Goal: Information Seeking & Learning: Learn about a topic

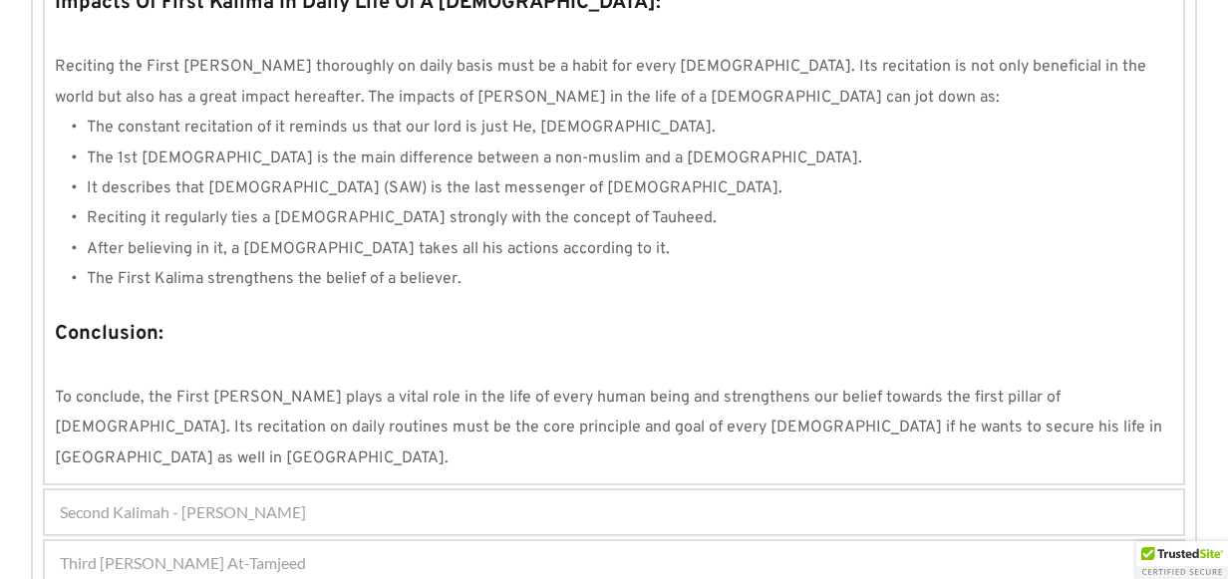
scroll to position [1983, 0]
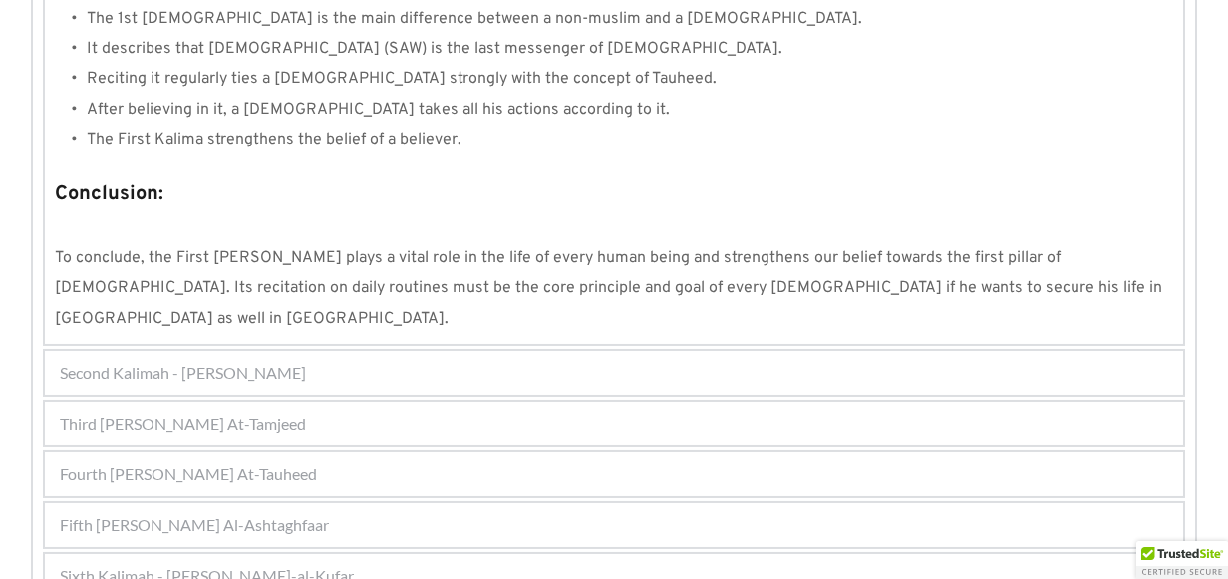
click at [332, 452] on div "Fourth [PERSON_NAME] At-Tauheed" at bounding box center [614, 474] width 1138 height 44
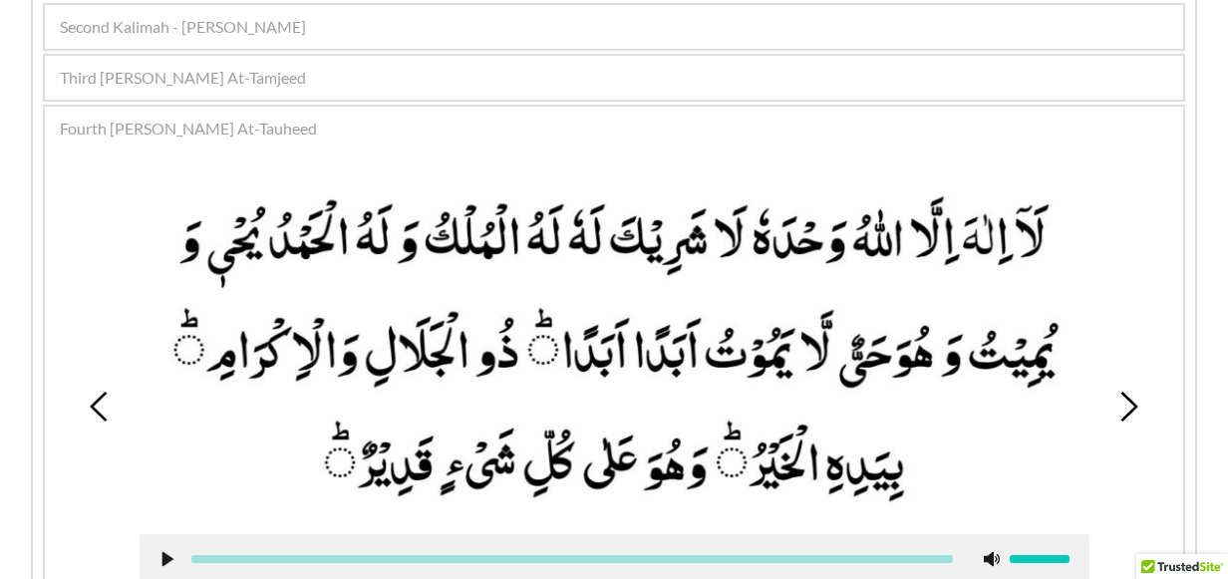
scroll to position [337, 0]
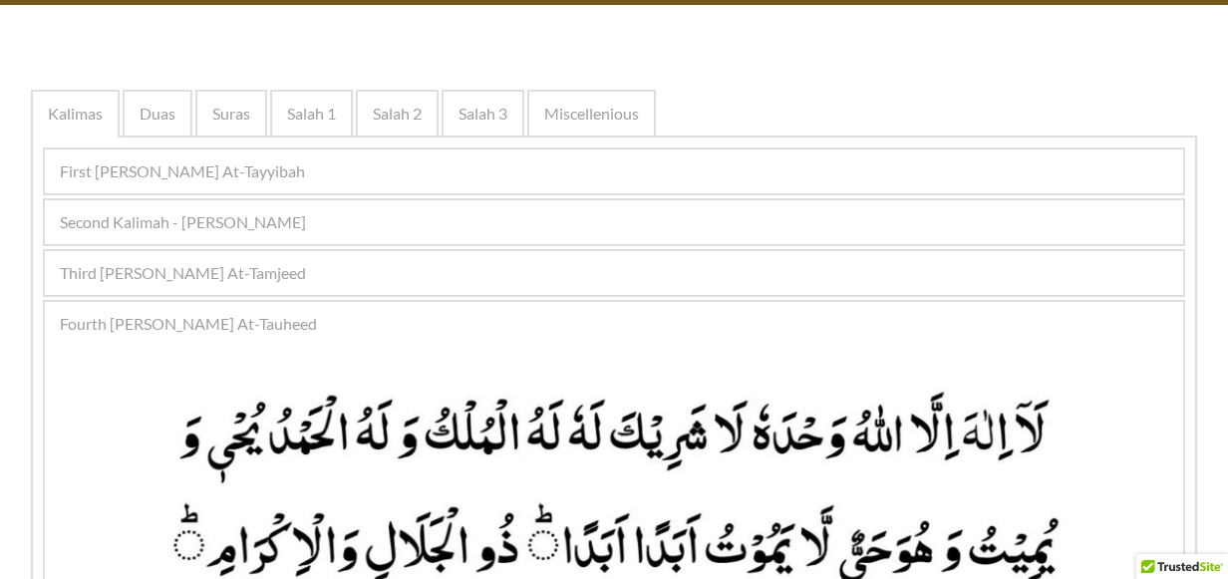
click at [304, 270] on span "Third [PERSON_NAME] At-Tamjeed" at bounding box center [183, 273] width 246 height 24
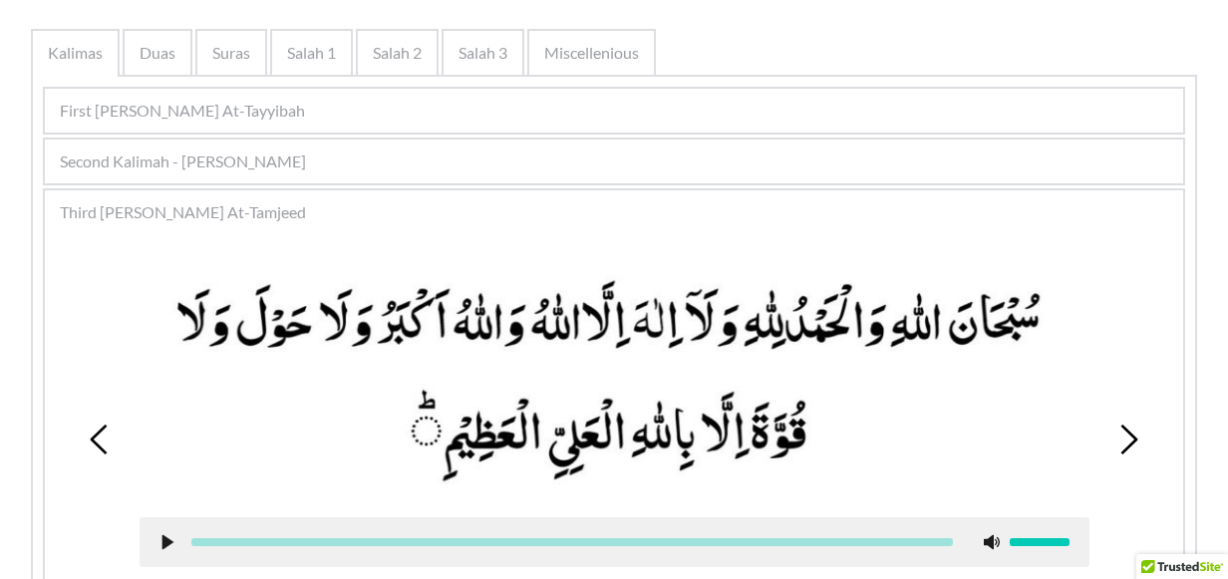
scroll to position [436, 0]
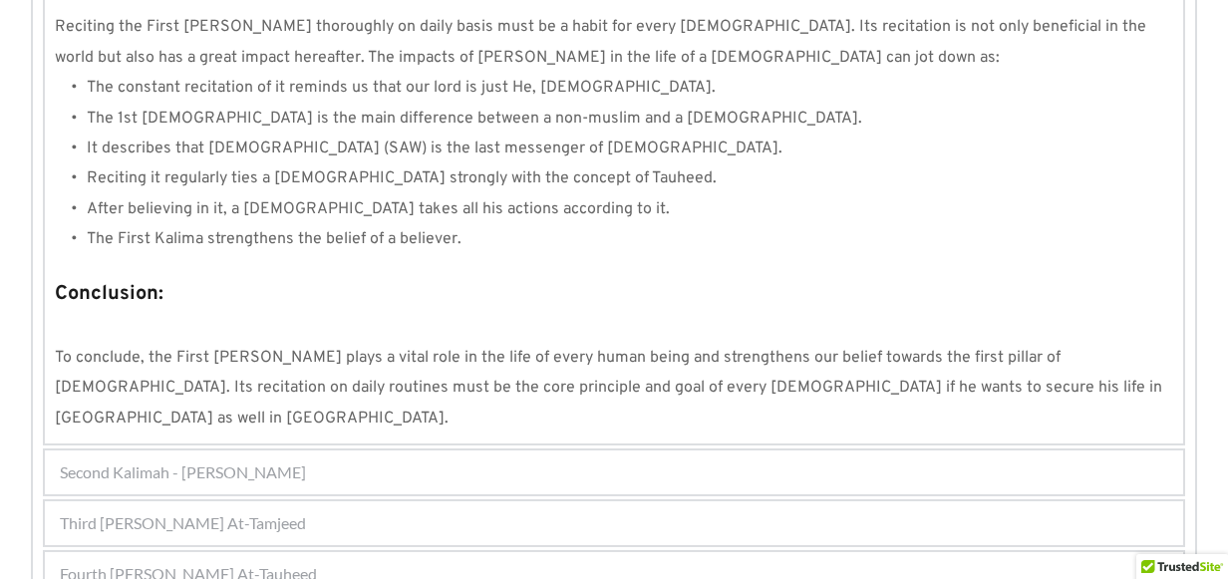
scroll to position [1983, 0]
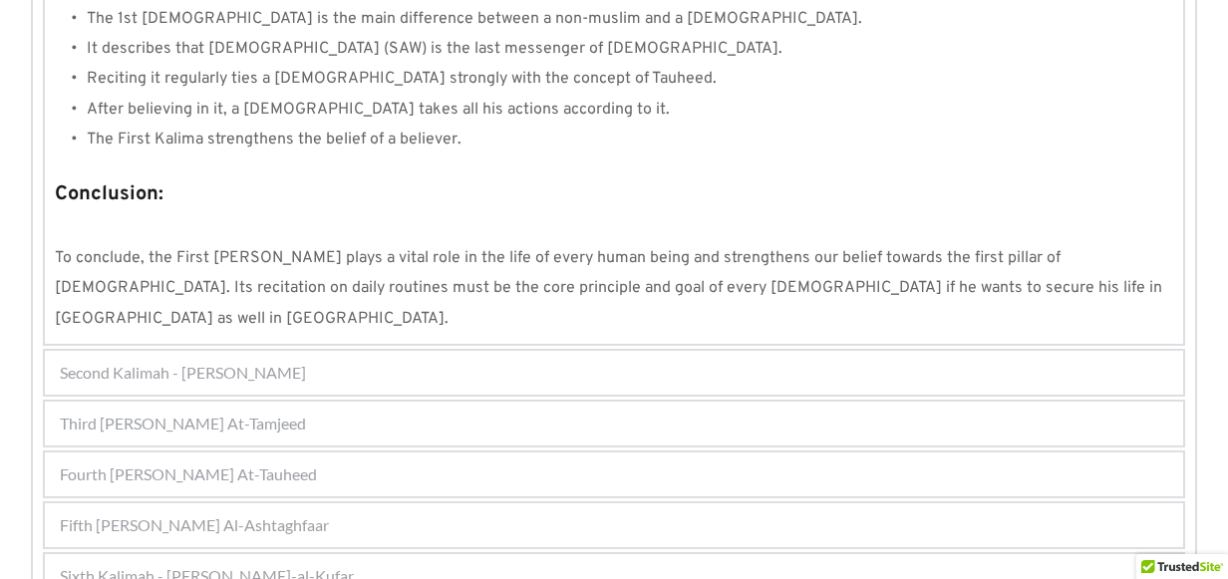
click at [295, 351] on div "Second Kalimah - [PERSON_NAME]" at bounding box center [614, 373] width 1138 height 44
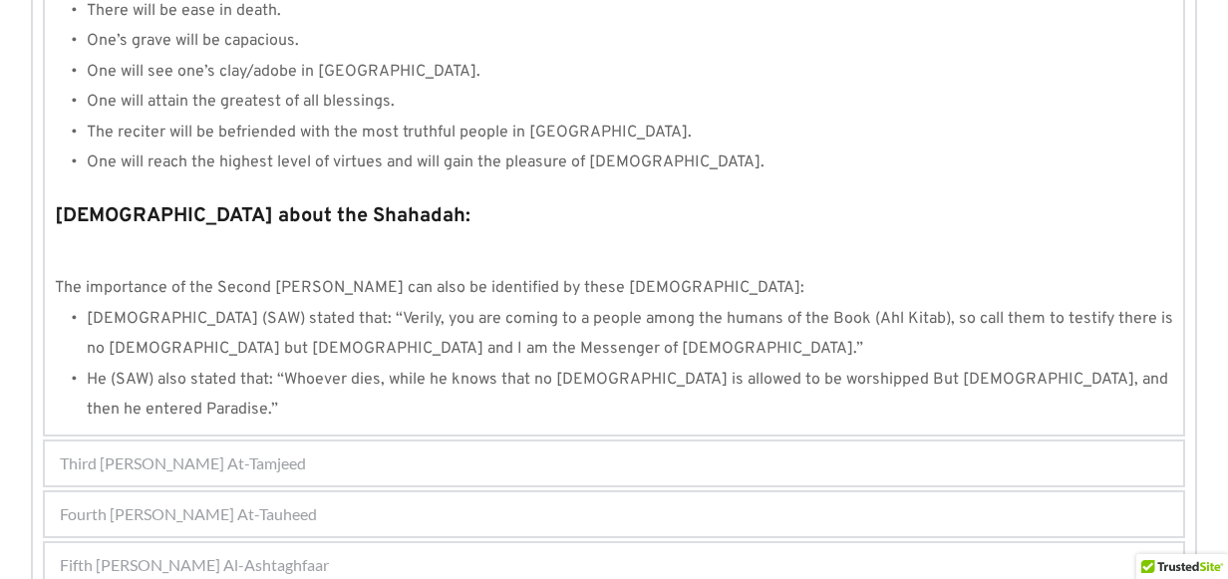
scroll to position [2128, 0]
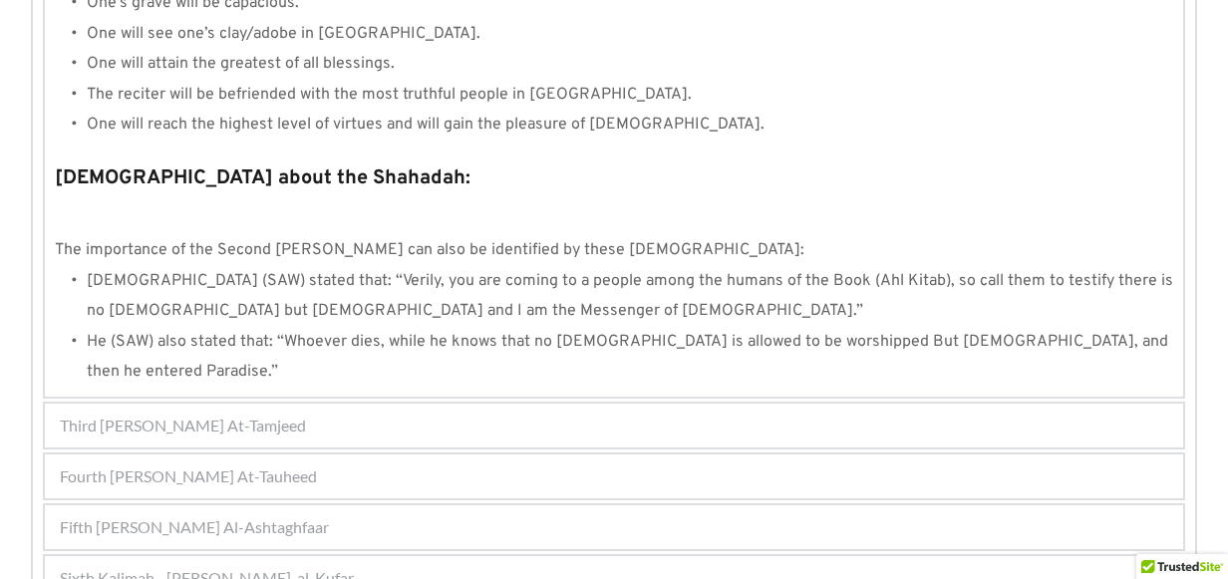
click at [336, 404] on div "Third [PERSON_NAME] At-Tamjeed" at bounding box center [614, 426] width 1138 height 44
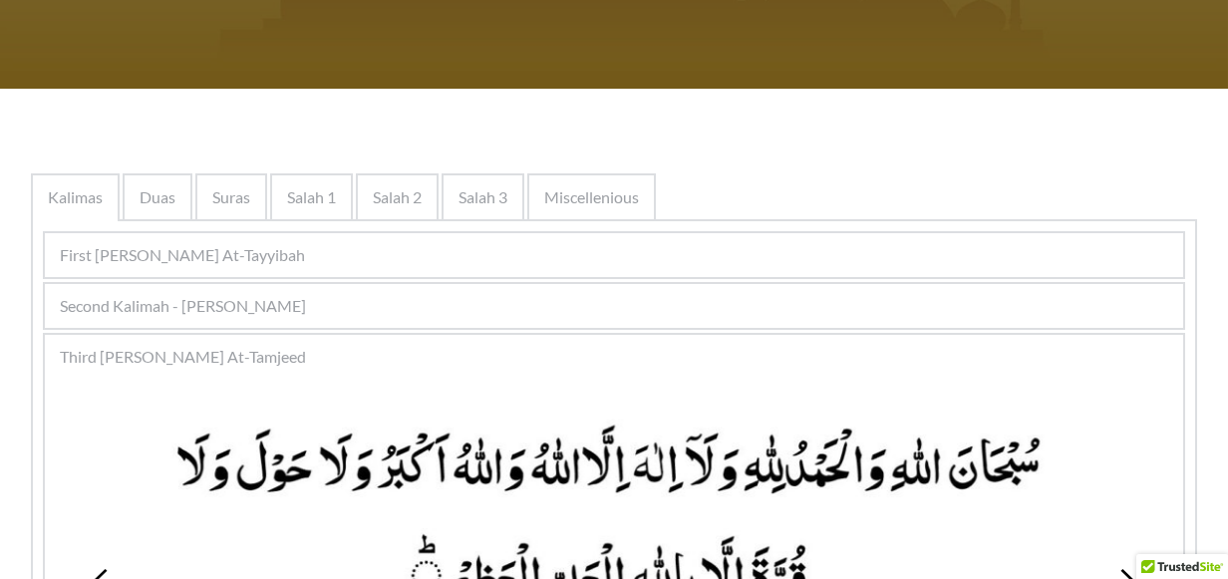
scroll to position [317, 0]
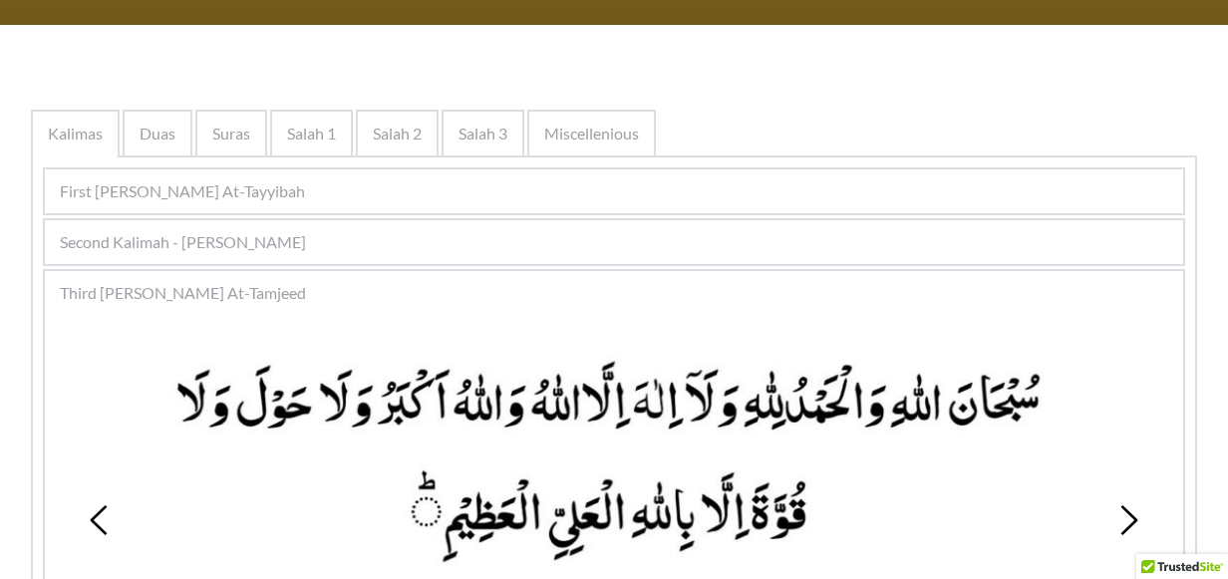
click at [273, 201] on span "First [PERSON_NAME] At-Tayyibah" at bounding box center [182, 191] width 245 height 24
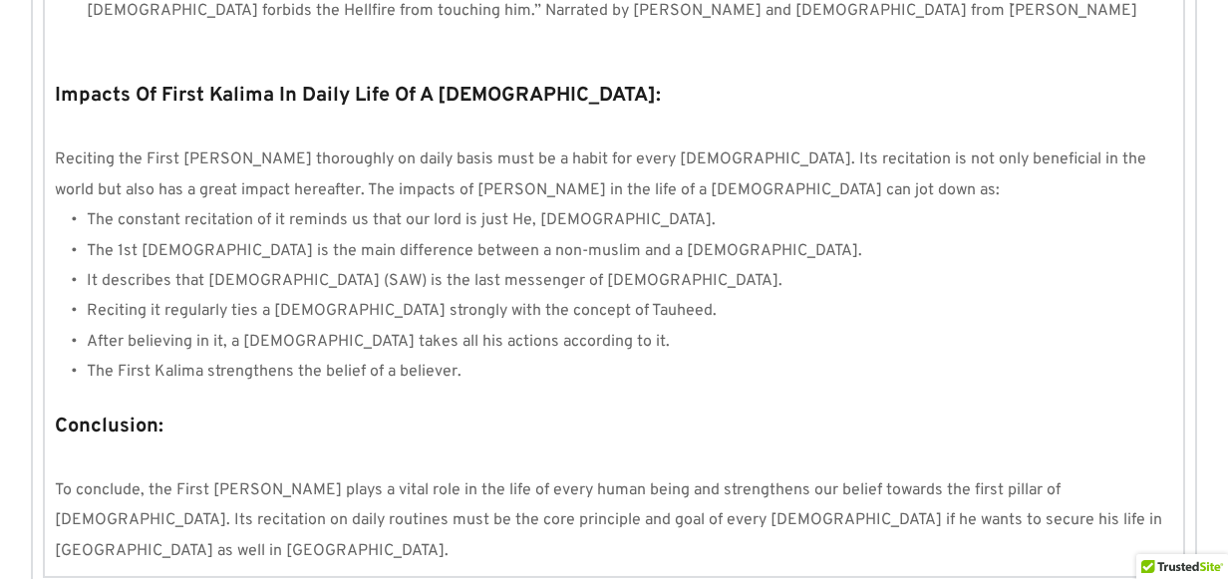
scroll to position [1983, 0]
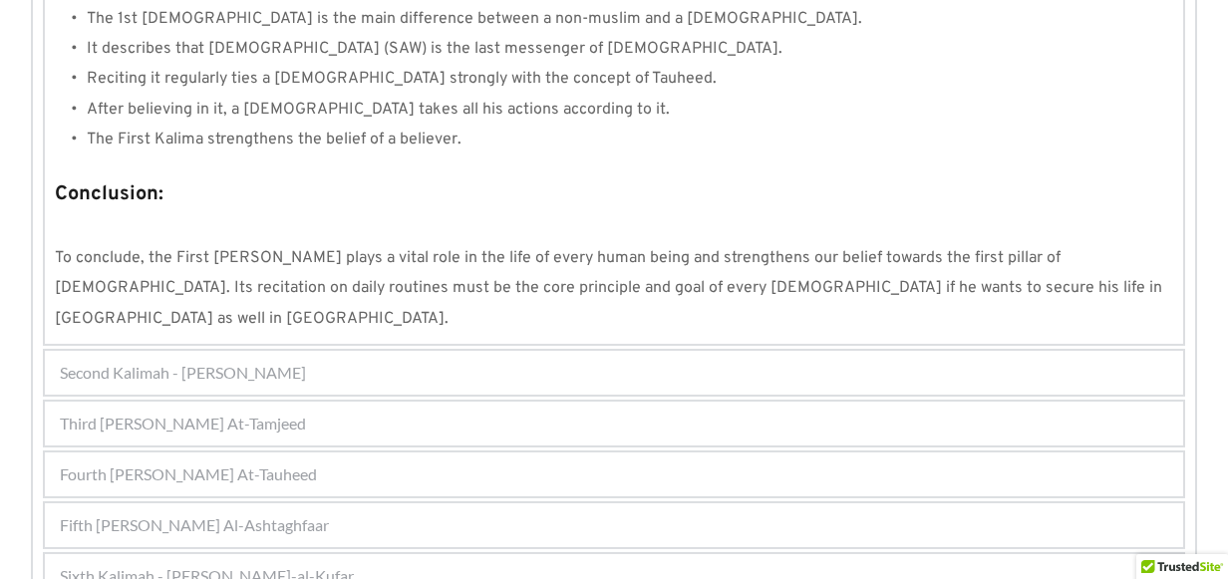
click at [344, 351] on div "Second Kalimah - [PERSON_NAME]" at bounding box center [614, 373] width 1138 height 44
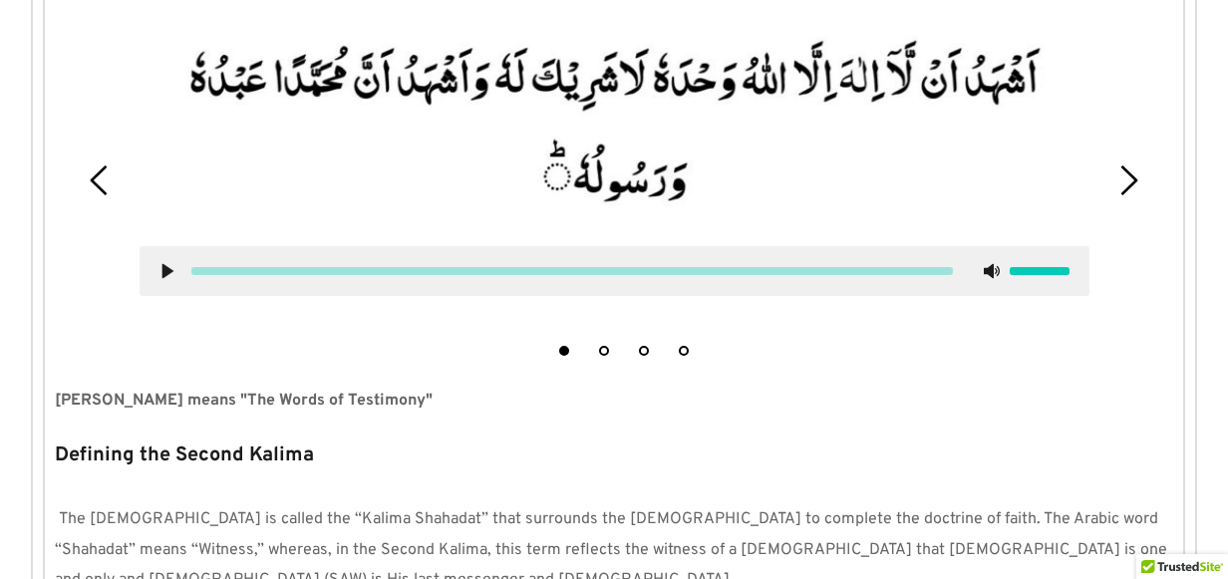
scroll to position [534, 0]
